Goal: Navigation & Orientation: Find specific page/section

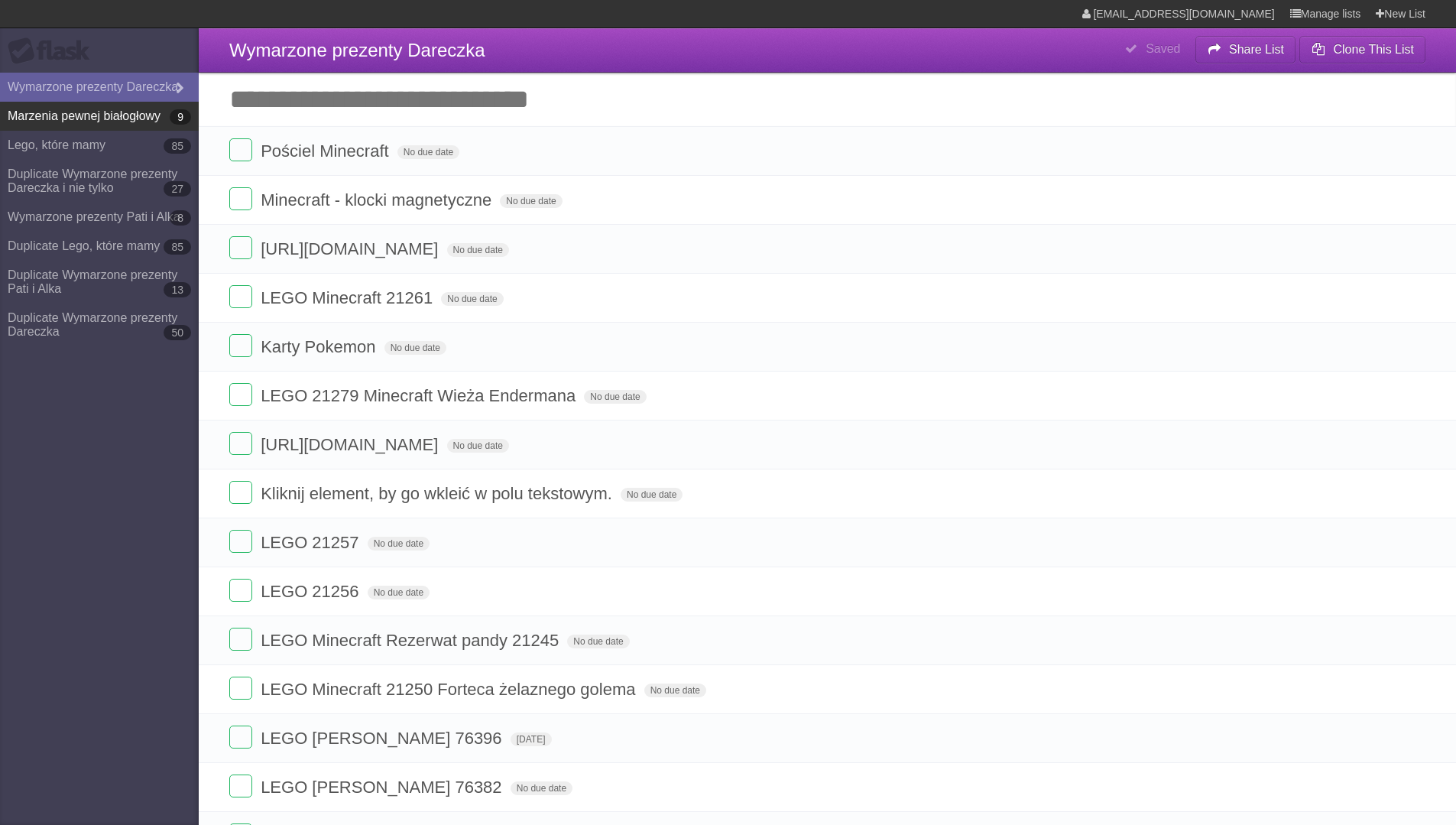
click at [96, 128] on link "Marzenia pewnej białogłowy 9" at bounding box center [99, 116] width 198 height 29
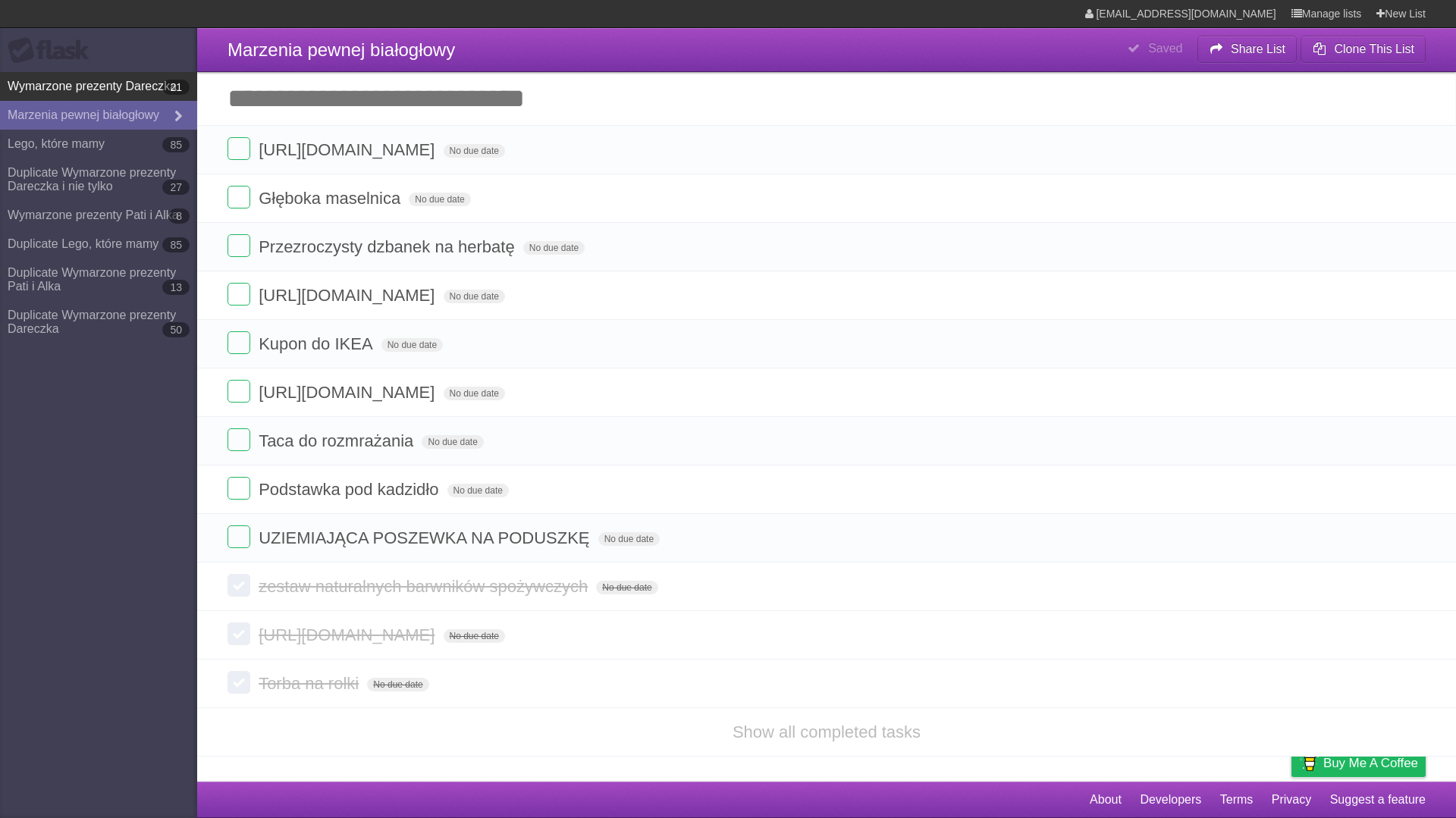
click at [77, 76] on link "Wymarzone prezenty Dareczka 21" at bounding box center [98, 86] width 197 height 29
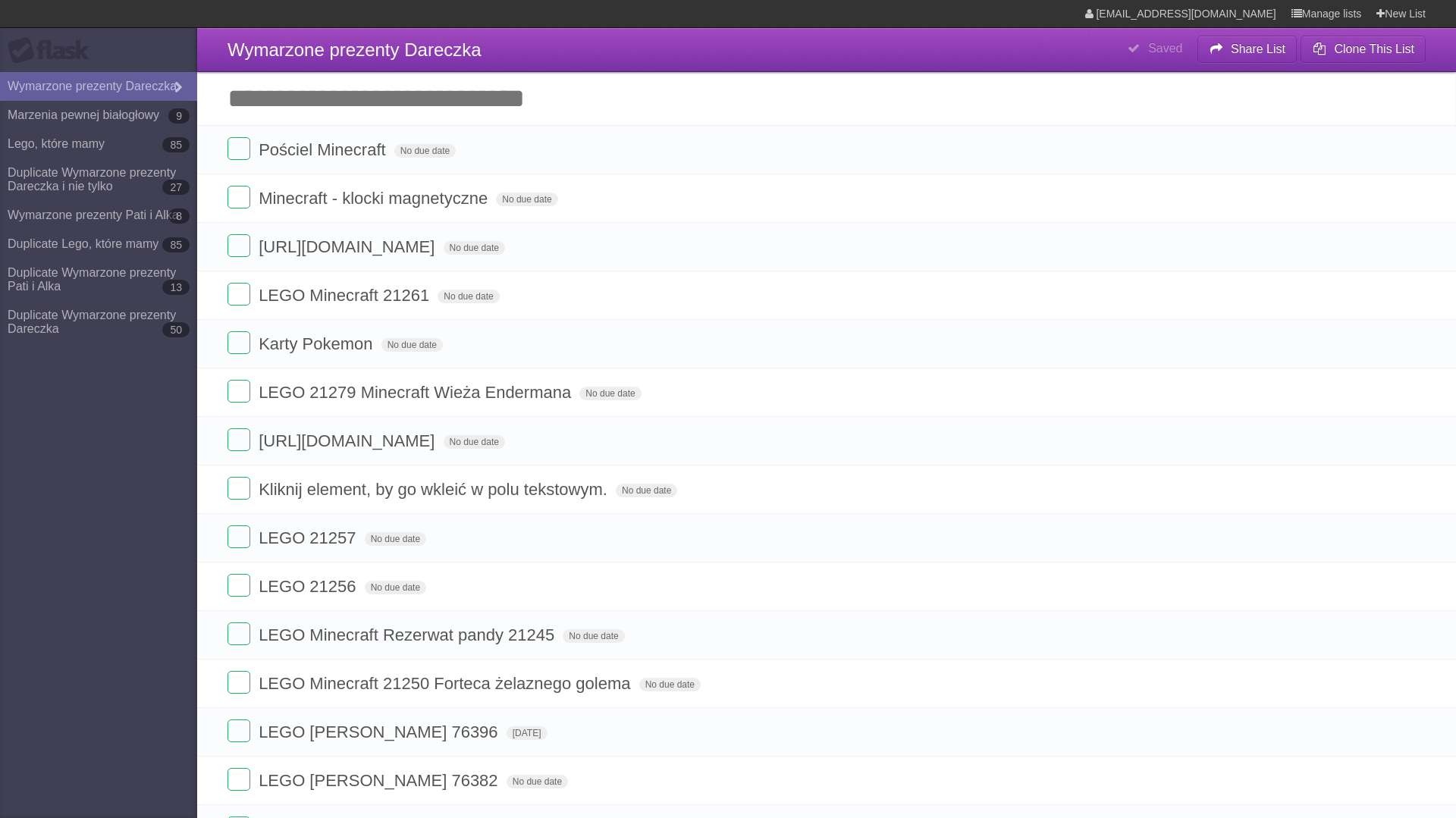
type span "Sat Mar 02 2024"
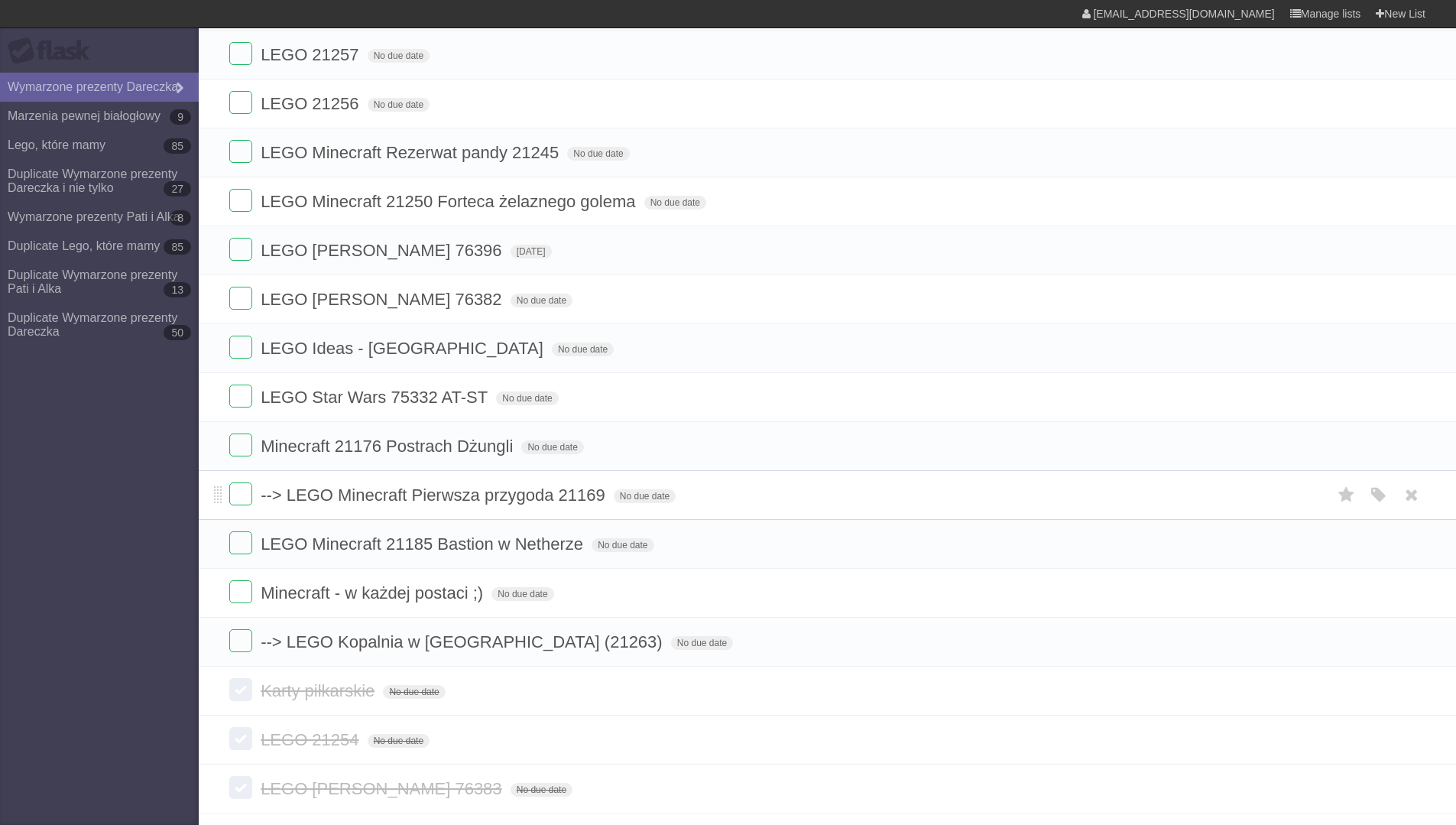
scroll to position [579, 0]
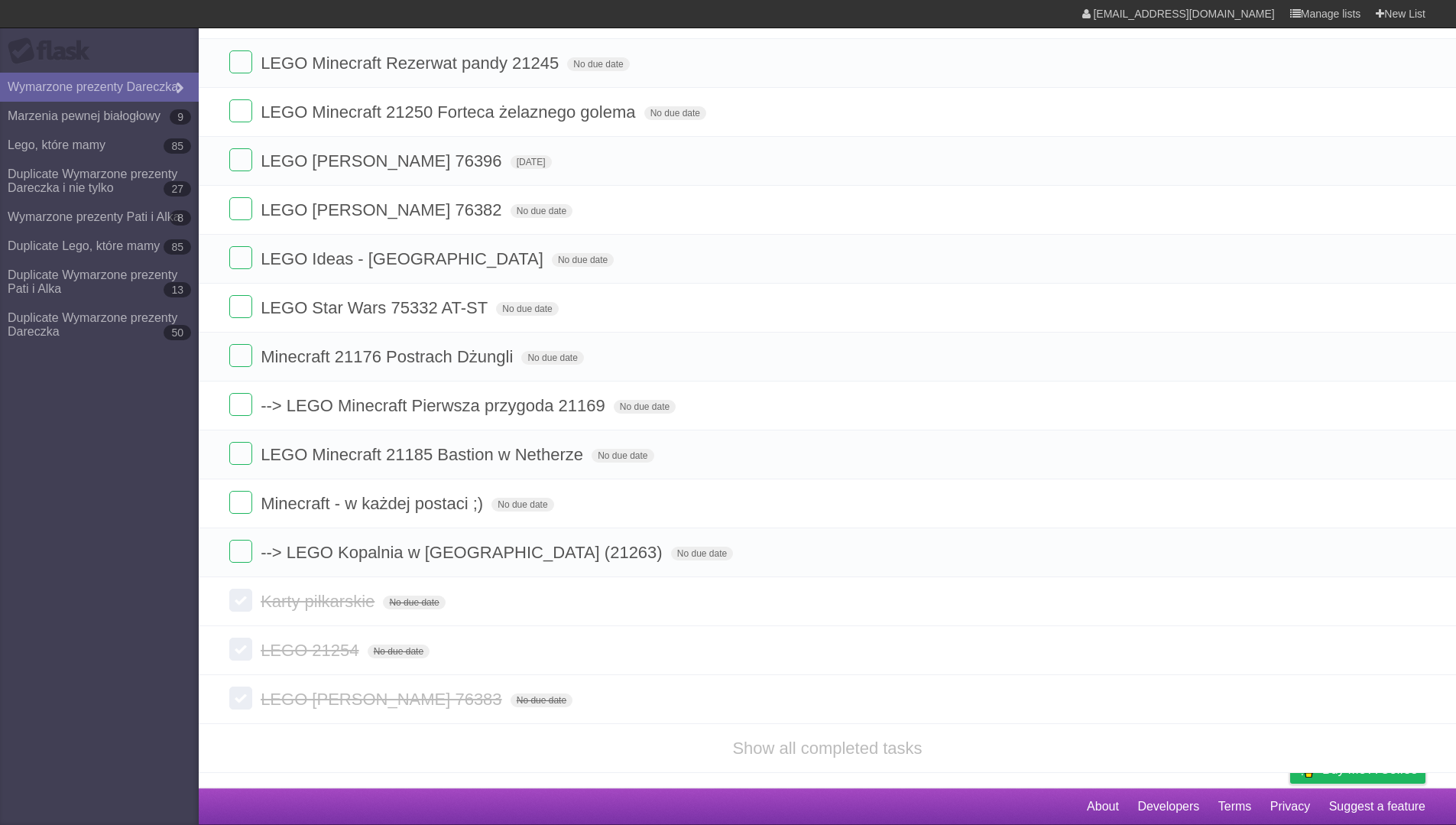
click at [854, 737] on li "Show all completed tasks" at bounding box center [827, 748] width 1258 height 50
click at [850, 751] on link "Show all completed tasks" at bounding box center [827, 748] width 190 height 19
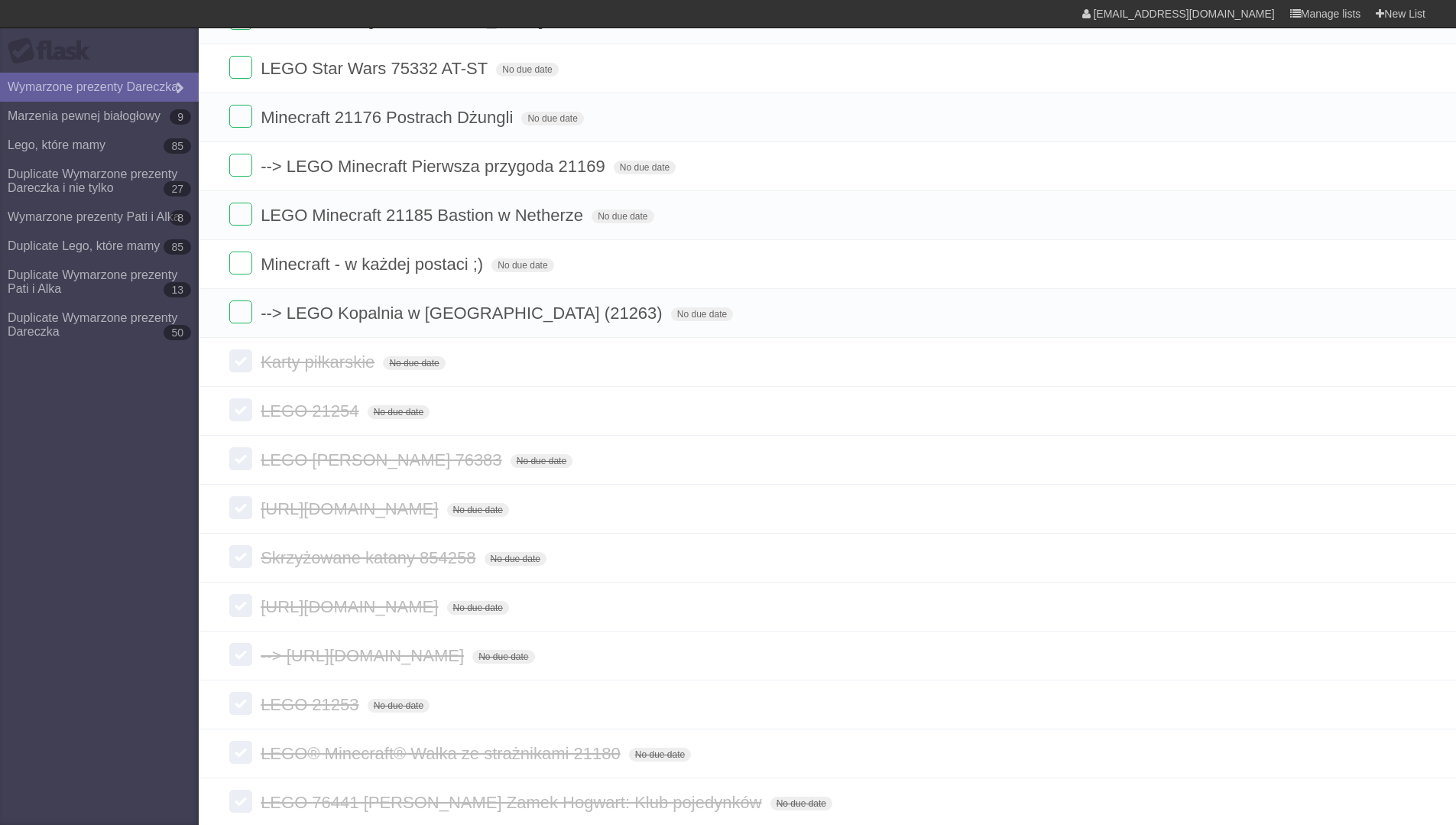
scroll to position [1431, 0]
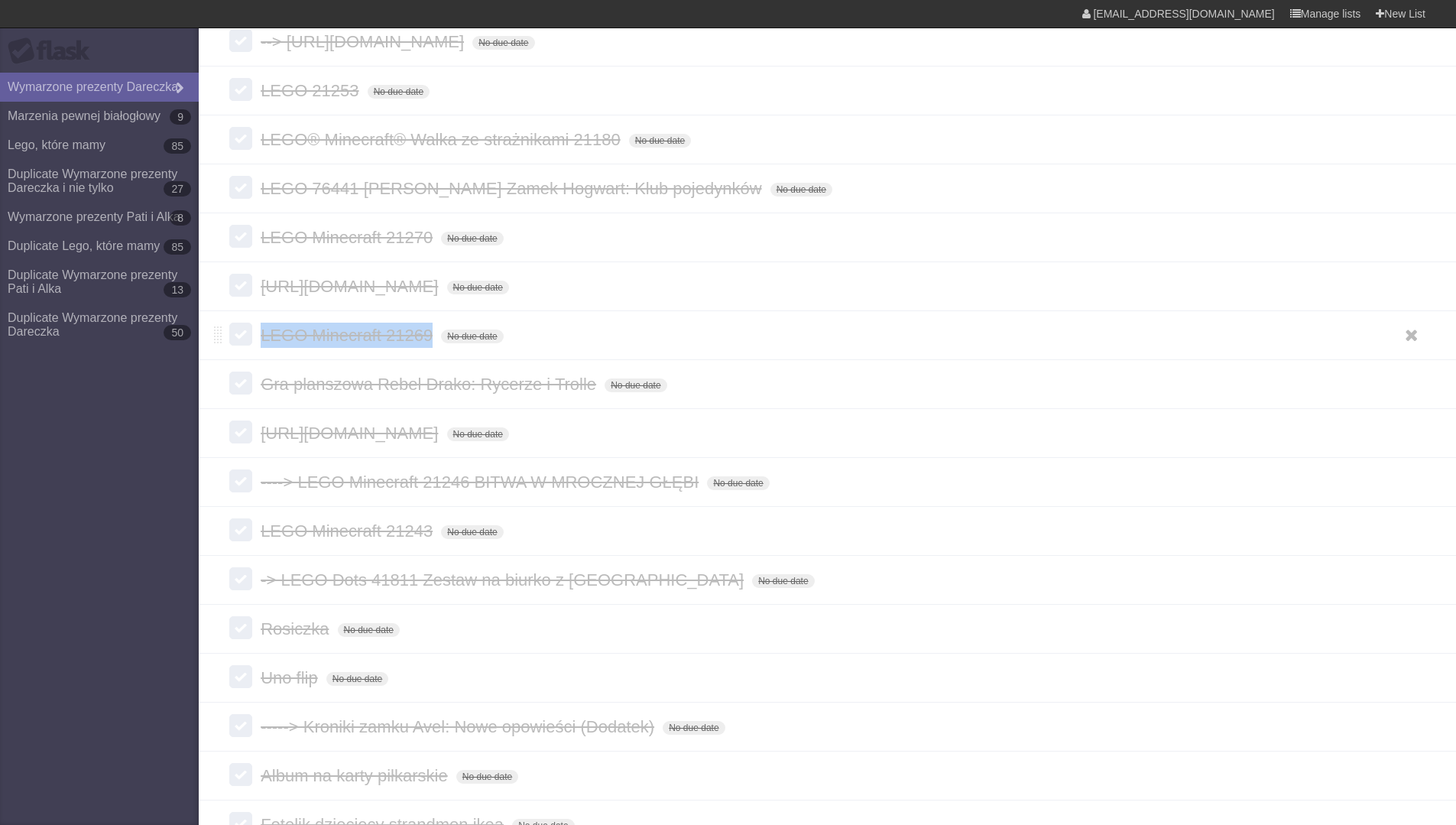
drag, startPoint x: 263, startPoint y: 407, endPoint x: 430, endPoint y: 415, distance: 167.2
click at [430, 345] on span "LEGO Minecraft 21269" at bounding box center [349, 335] width 176 height 19
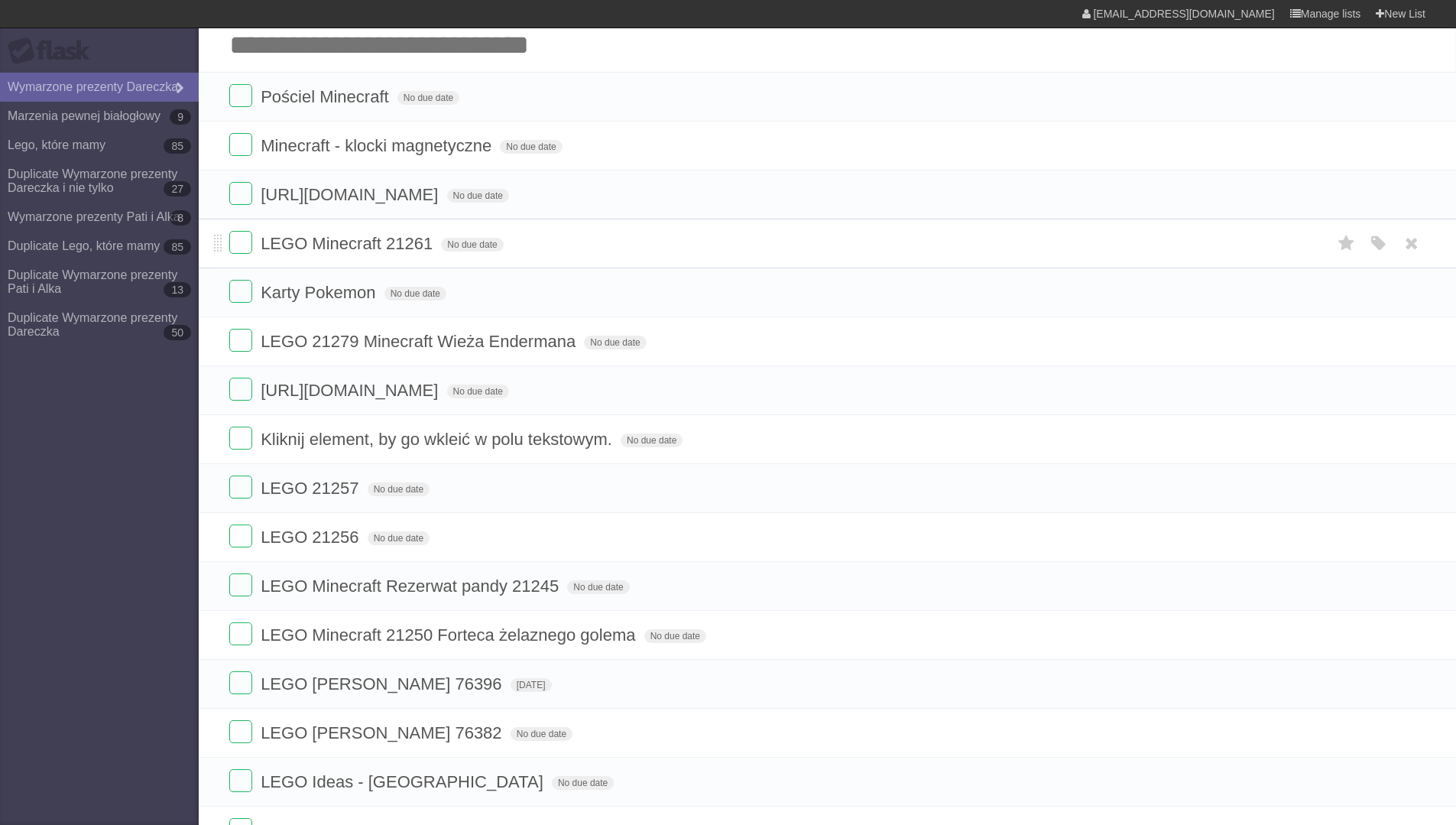
scroll to position [1308, 0]
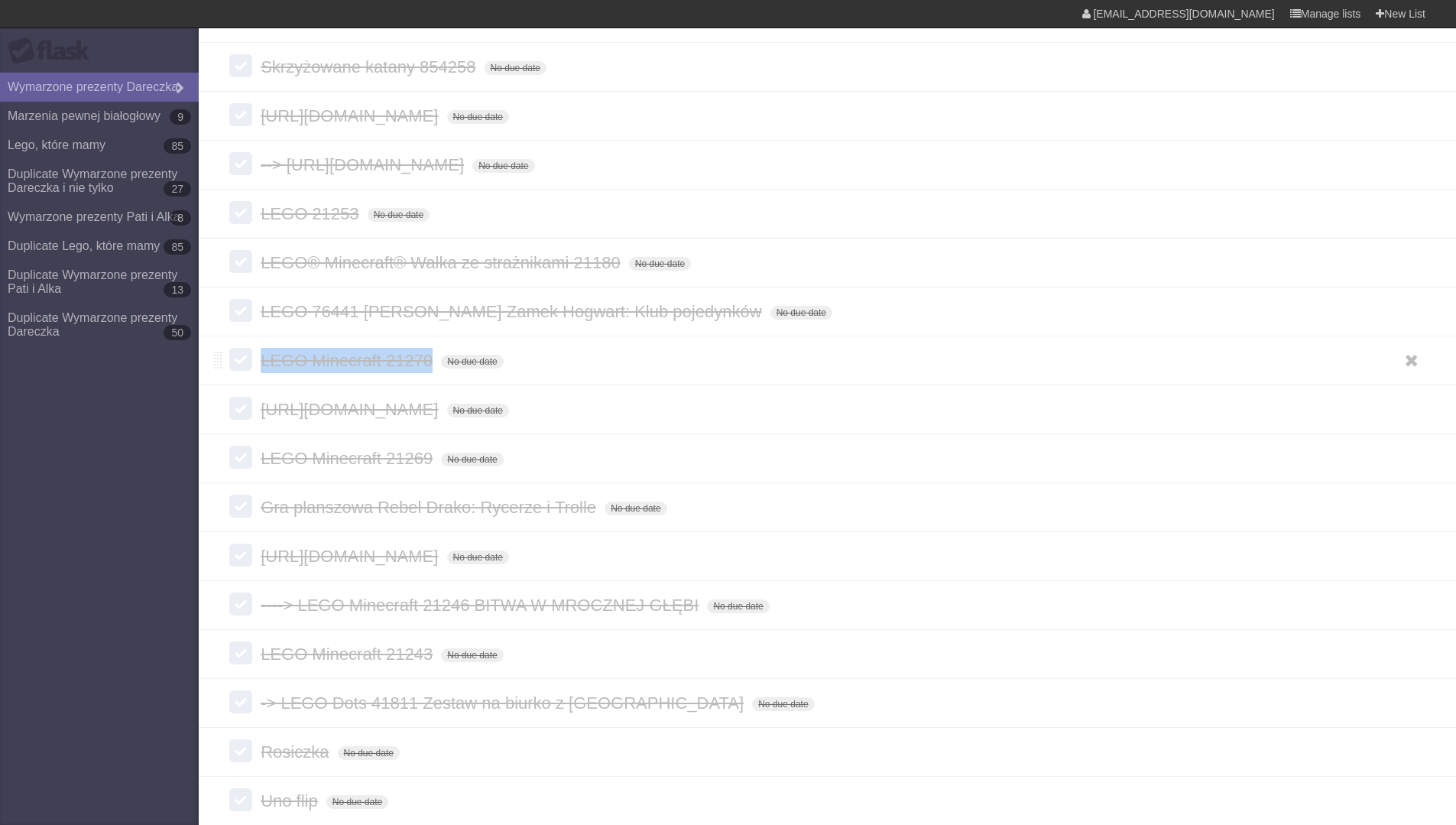
drag, startPoint x: 430, startPoint y: 415, endPoint x: 263, endPoint y: 419, distance: 167.0
click at [263, 370] on span "LEGO Minecraft 21270" at bounding box center [349, 361] width 176 height 19
